Goal: Task Accomplishment & Management: Use online tool/utility

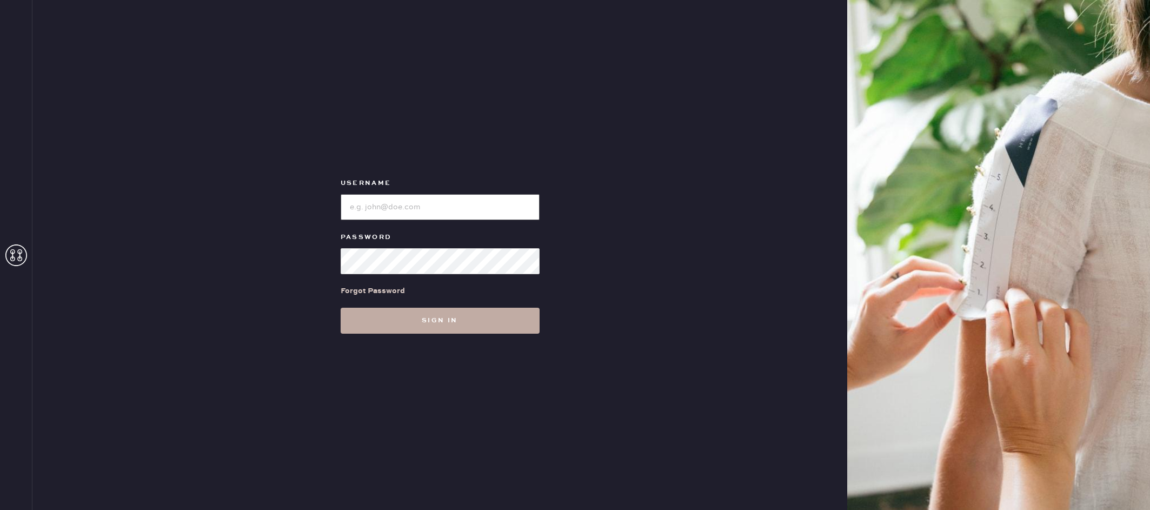
type input "reformationvalencia"
click at [402, 326] on button "Sign in" at bounding box center [440, 321] width 199 height 26
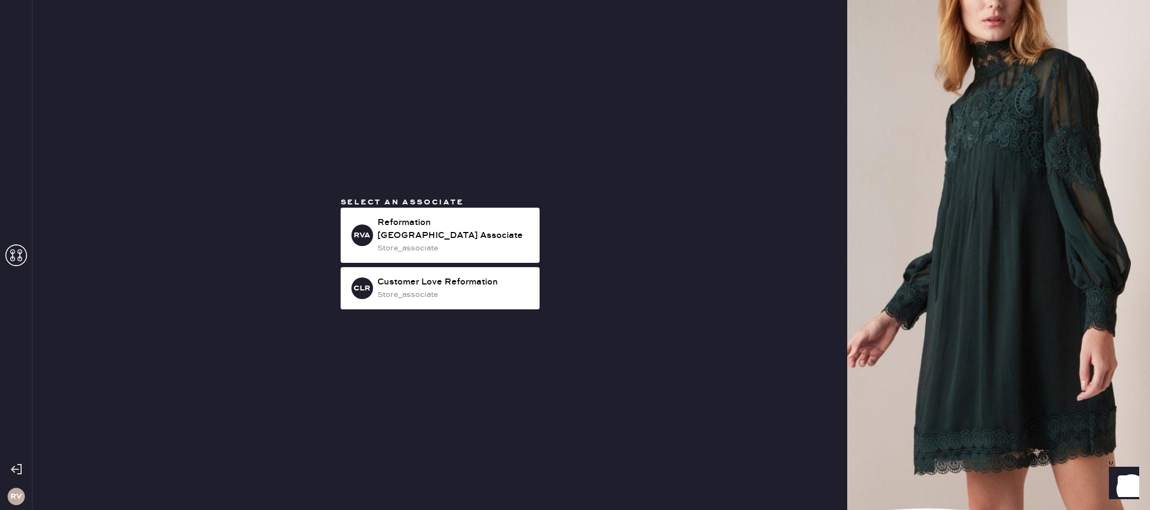
click at [426, 207] on span "Select an associate" at bounding box center [402, 202] width 123 height 10
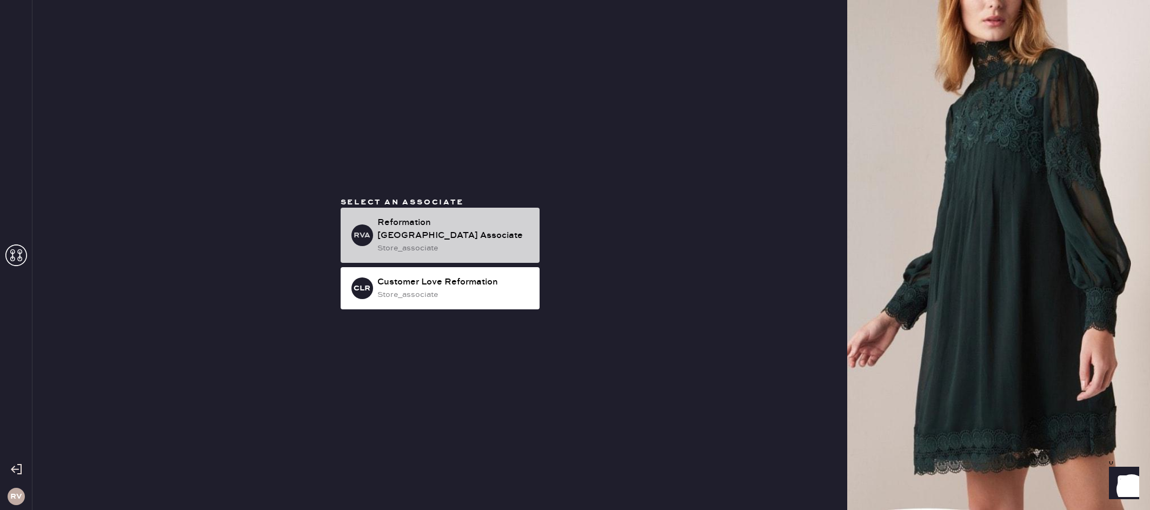
click at [421, 227] on div "Reformation [GEOGRAPHIC_DATA] Associate" at bounding box center [454, 229] width 154 height 26
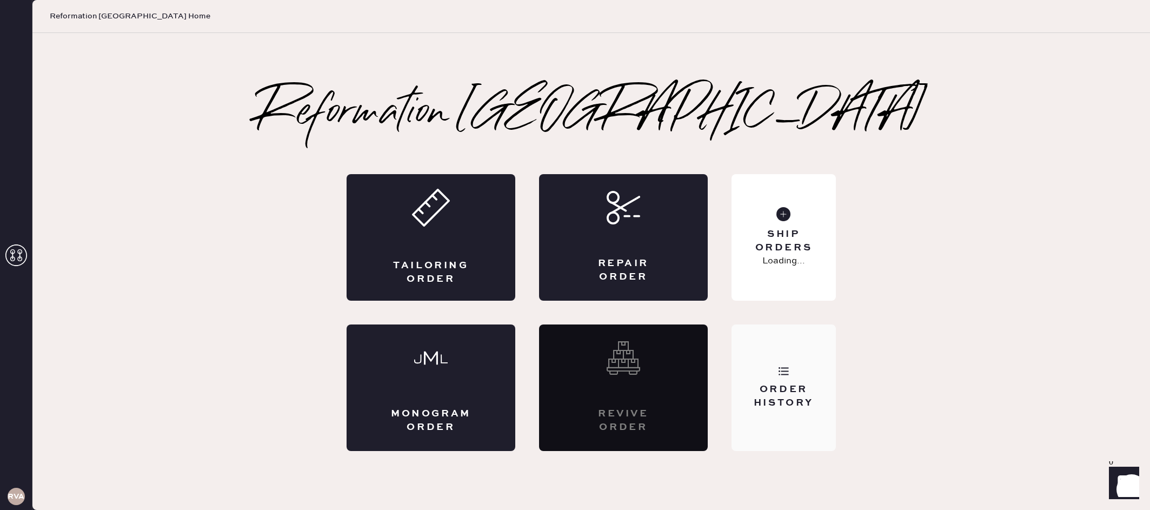
click at [783, 355] on div "Order History" at bounding box center [784, 387] width 104 height 127
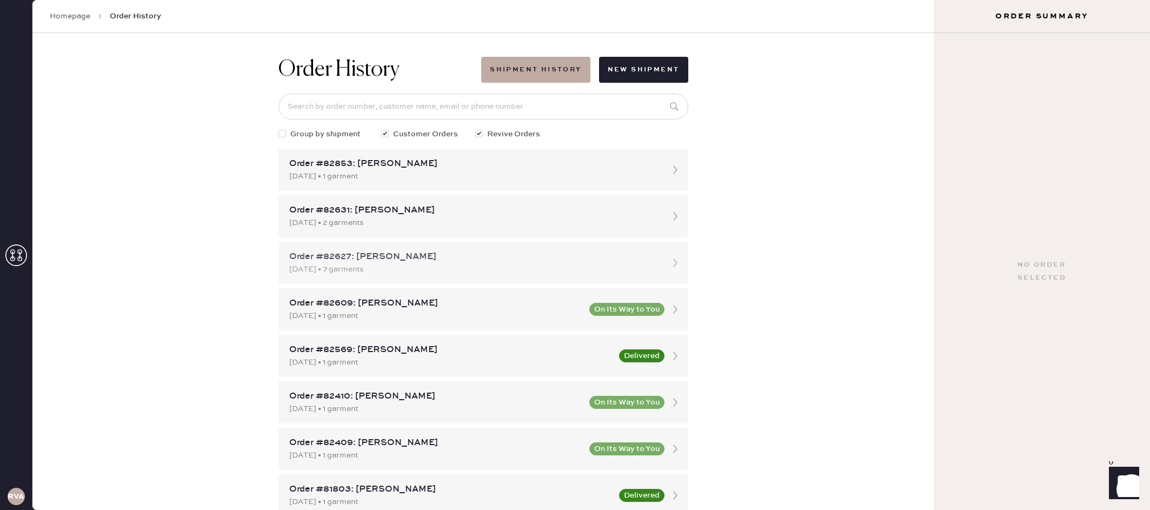
click at [509, 259] on div "Order #82627: [PERSON_NAME]" at bounding box center [473, 256] width 369 height 13
click at [60, 15] on link "Homepage" at bounding box center [70, 16] width 41 height 11
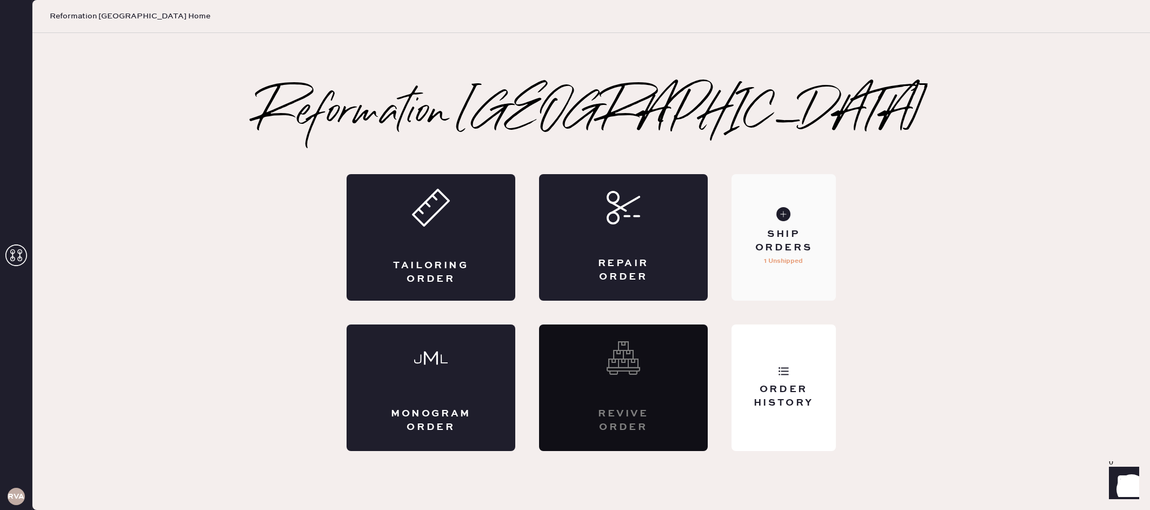
click at [804, 230] on div "Ship Orders" at bounding box center [783, 241] width 87 height 27
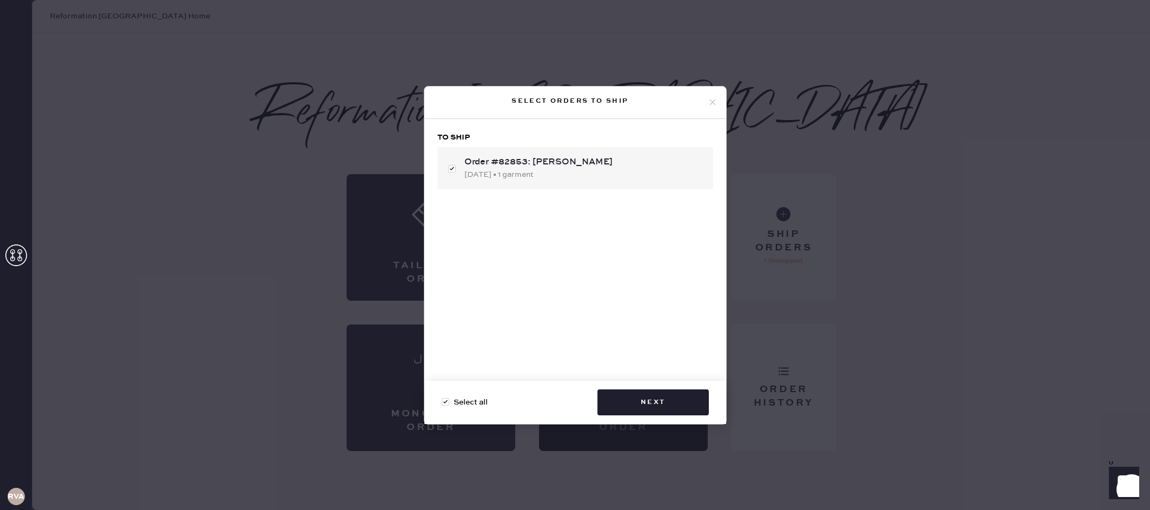
click at [804, 111] on div "Select orders to ship To ship Order #82853: [PERSON_NAME] [DATE] • 1 garment Se…" at bounding box center [575, 255] width 1150 height 510
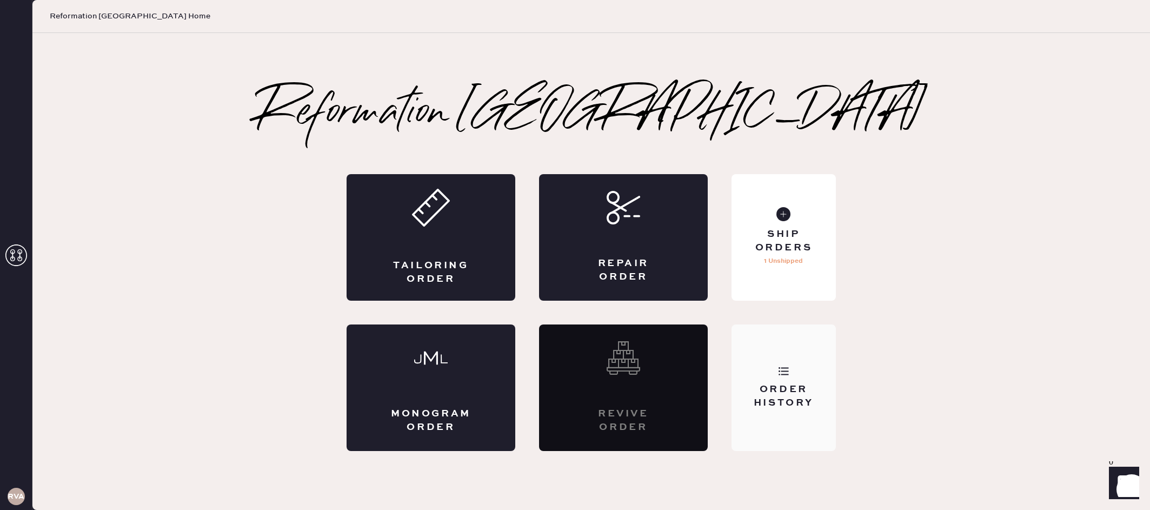
click at [816, 390] on div "Order History" at bounding box center [783, 396] width 87 height 27
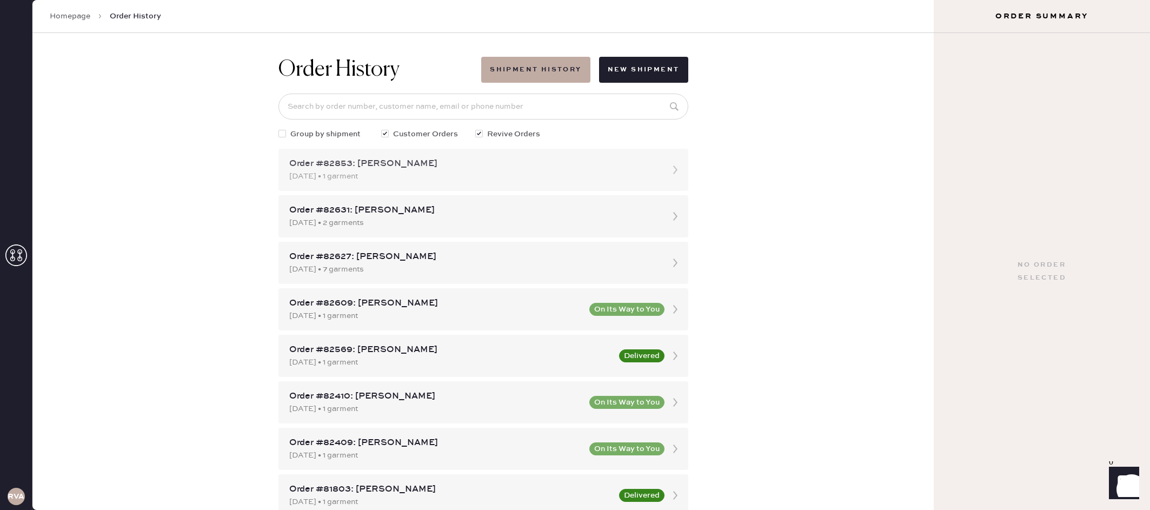
click at [503, 162] on div "Order #82853: [PERSON_NAME]" at bounding box center [473, 163] width 369 height 13
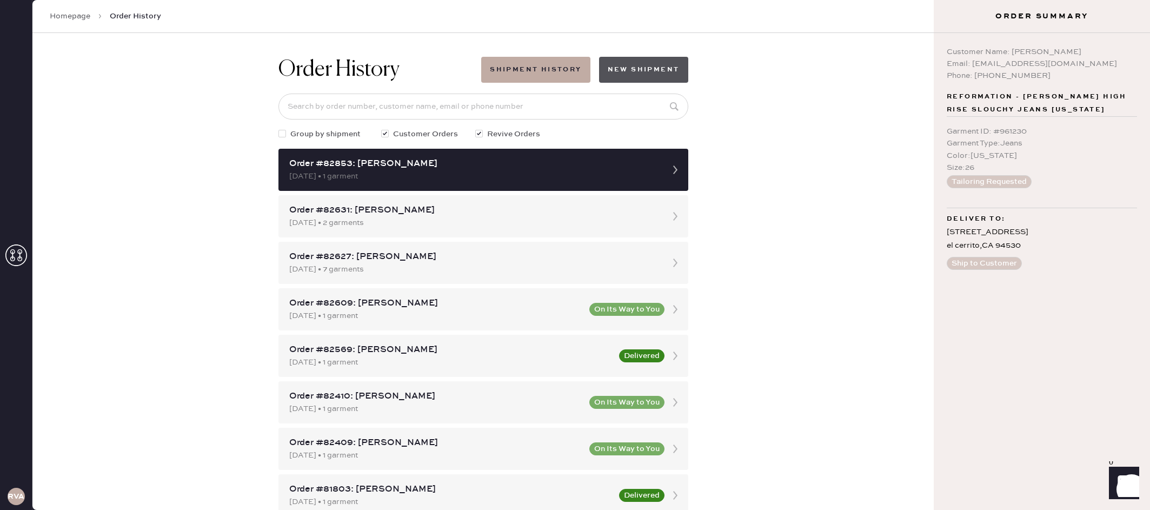
click at [655, 74] on button "New Shipment" at bounding box center [643, 70] width 89 height 26
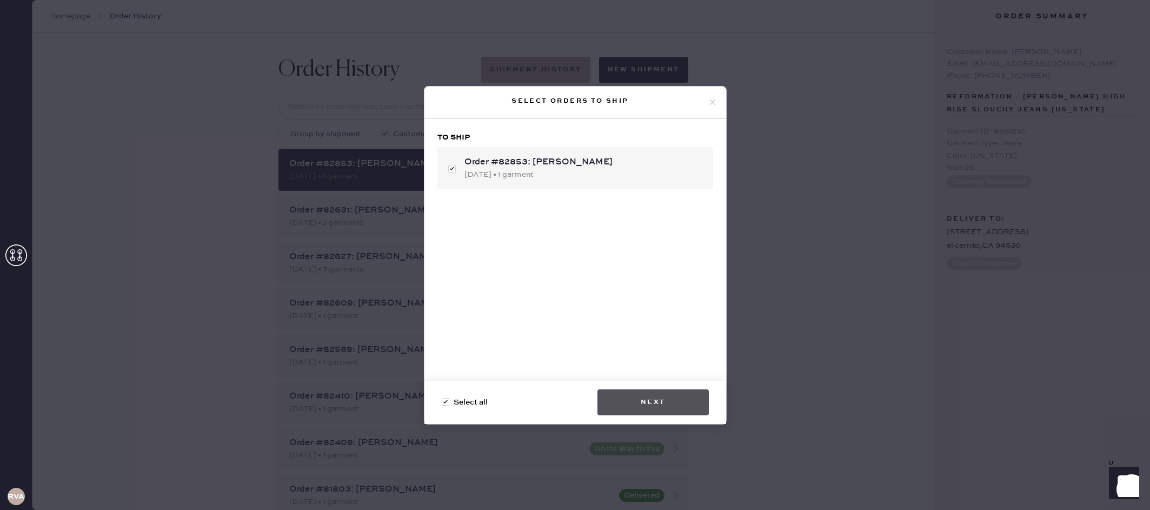
click at [636, 401] on button "Next" at bounding box center [652, 402] width 111 height 26
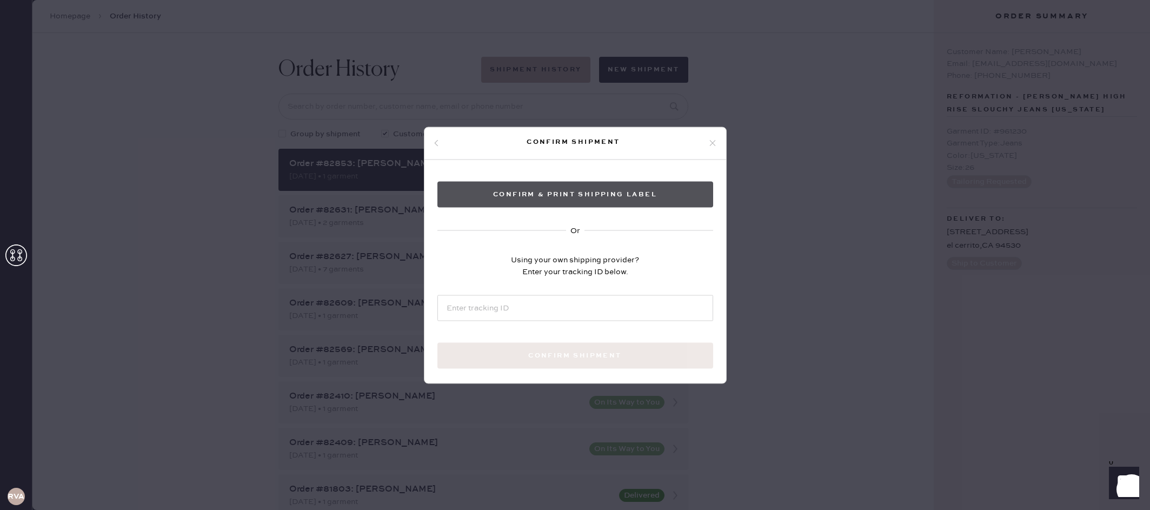
click at [627, 193] on button "Confirm & Print shipping label" at bounding box center [575, 194] width 276 height 26
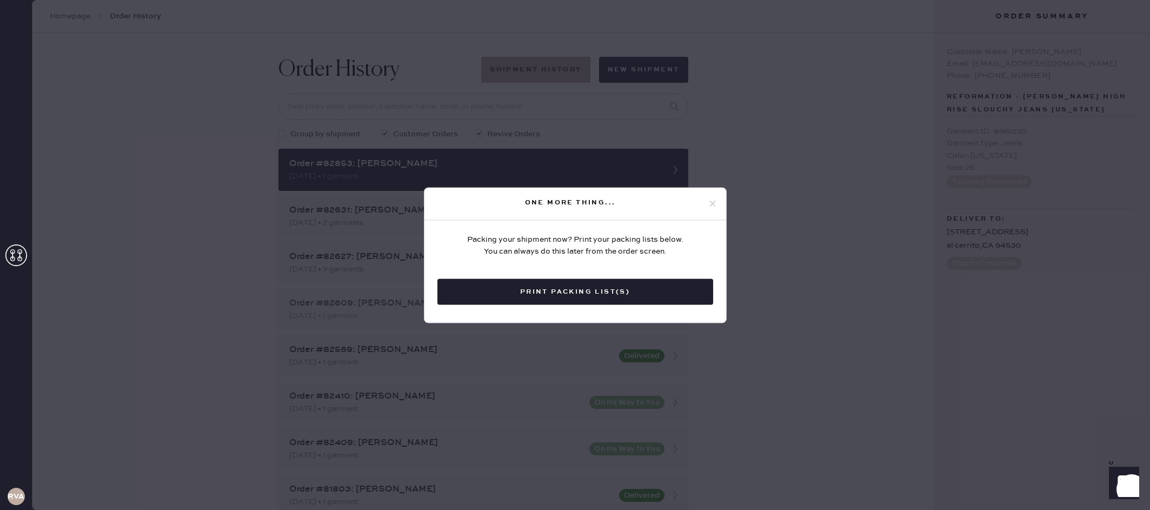
click at [652, 295] on button "Print Packing List(s)" at bounding box center [575, 291] width 276 height 26
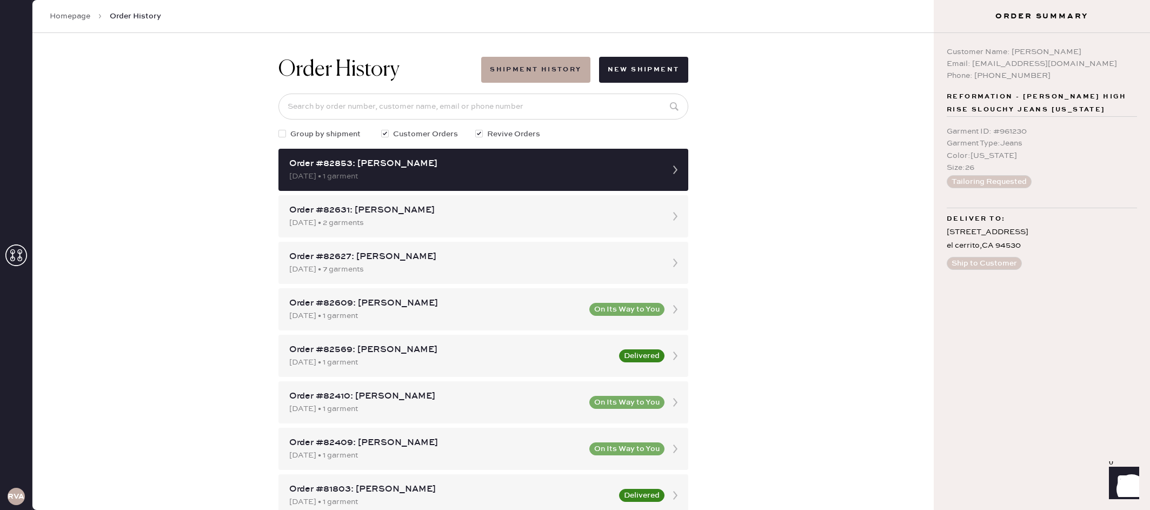
click at [932, 480] on div "Order History Shipment History New Shipment Group by shipment Customer Orders R…" at bounding box center [482, 271] width 901 height 477
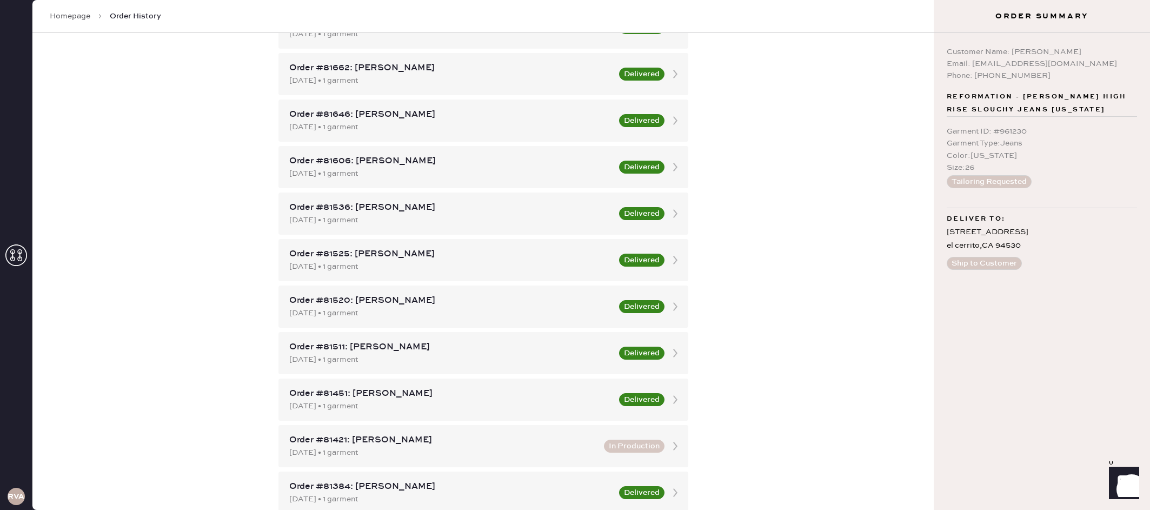
scroll to position [560, 0]
click at [486, 448] on div "[DATE] • 1 garment" at bounding box center [443, 453] width 308 height 12
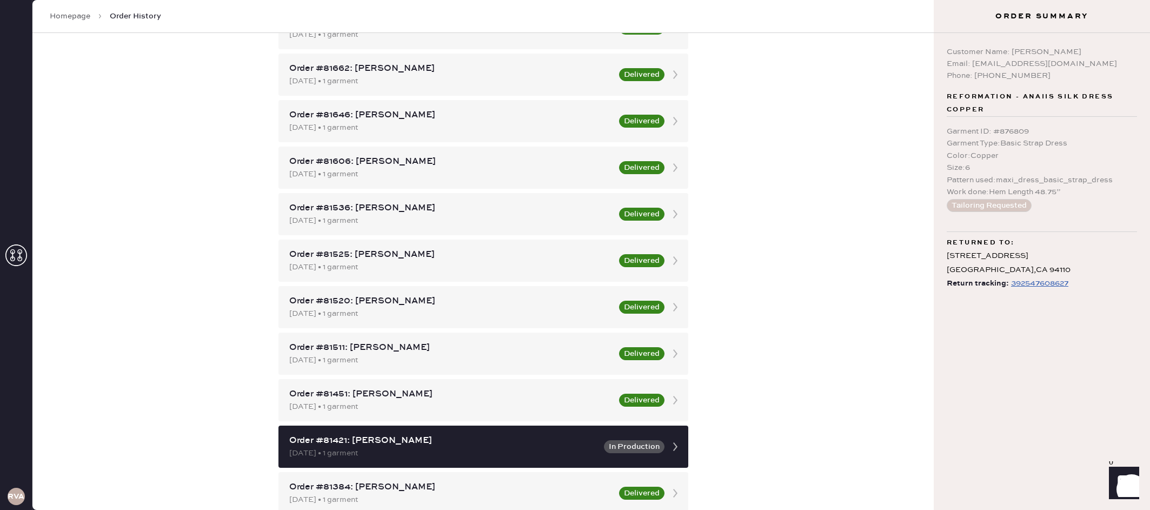
click at [1028, 285] on div "392547608627" at bounding box center [1039, 283] width 57 height 13
click at [773, 293] on div "Order History Shipment History New Shipment Group by shipment Customer Orders R…" at bounding box center [482, 271] width 901 height 477
